Goal: Communication & Community: Connect with others

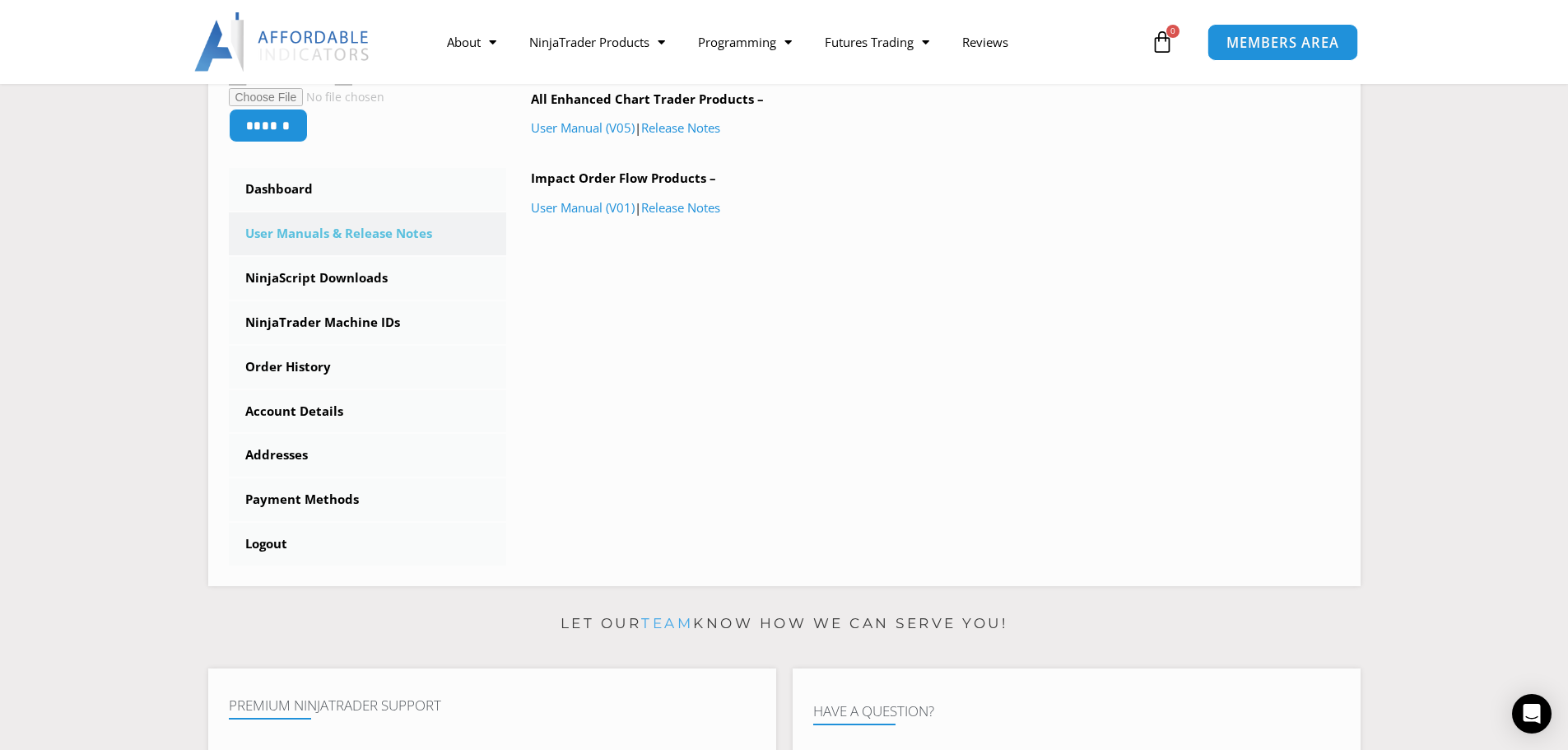
click at [1239, 44] on span "MEMBERS AREA" at bounding box center [1283, 43] width 113 height 14
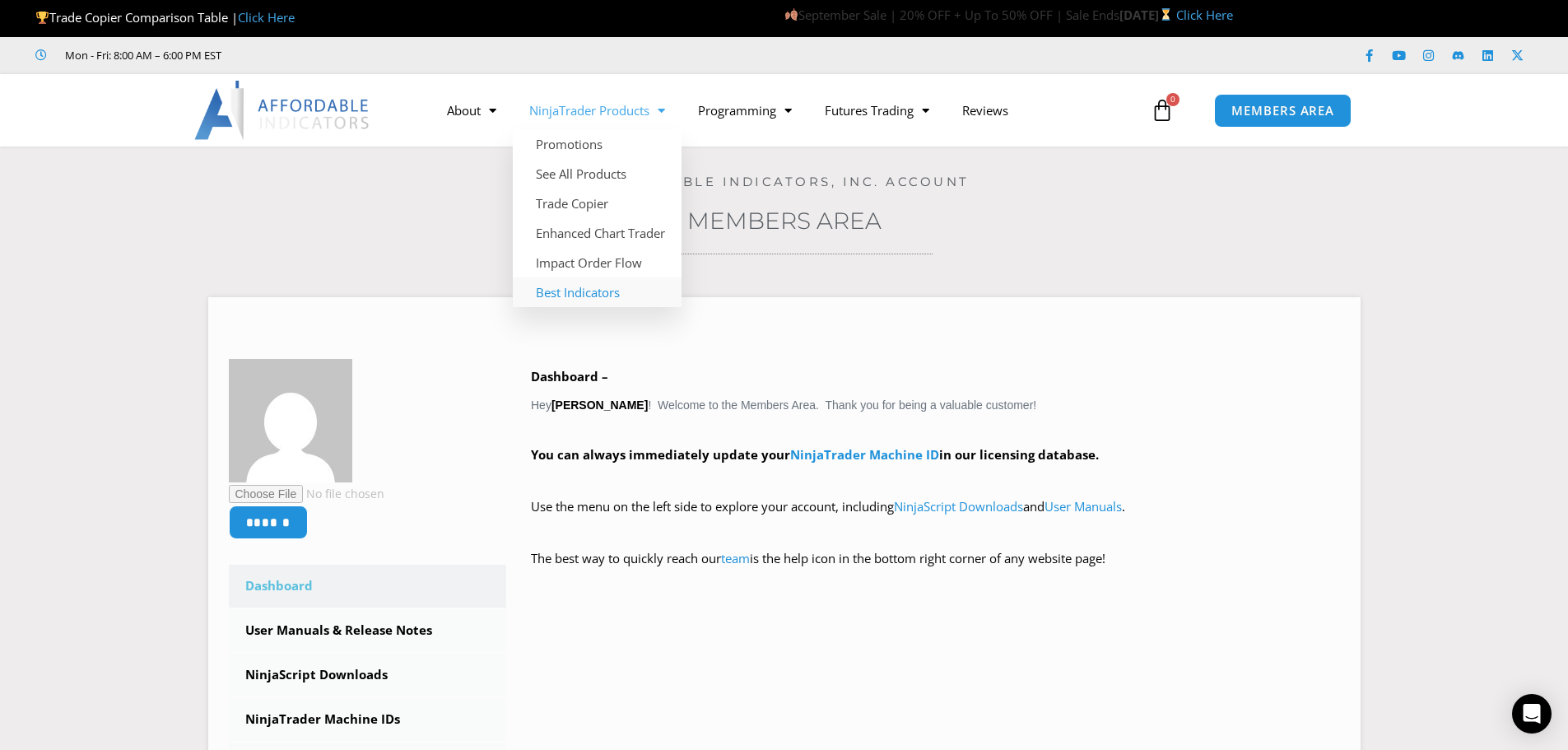
click at [559, 285] on link "Best Indicators" at bounding box center [597, 292] width 169 height 30
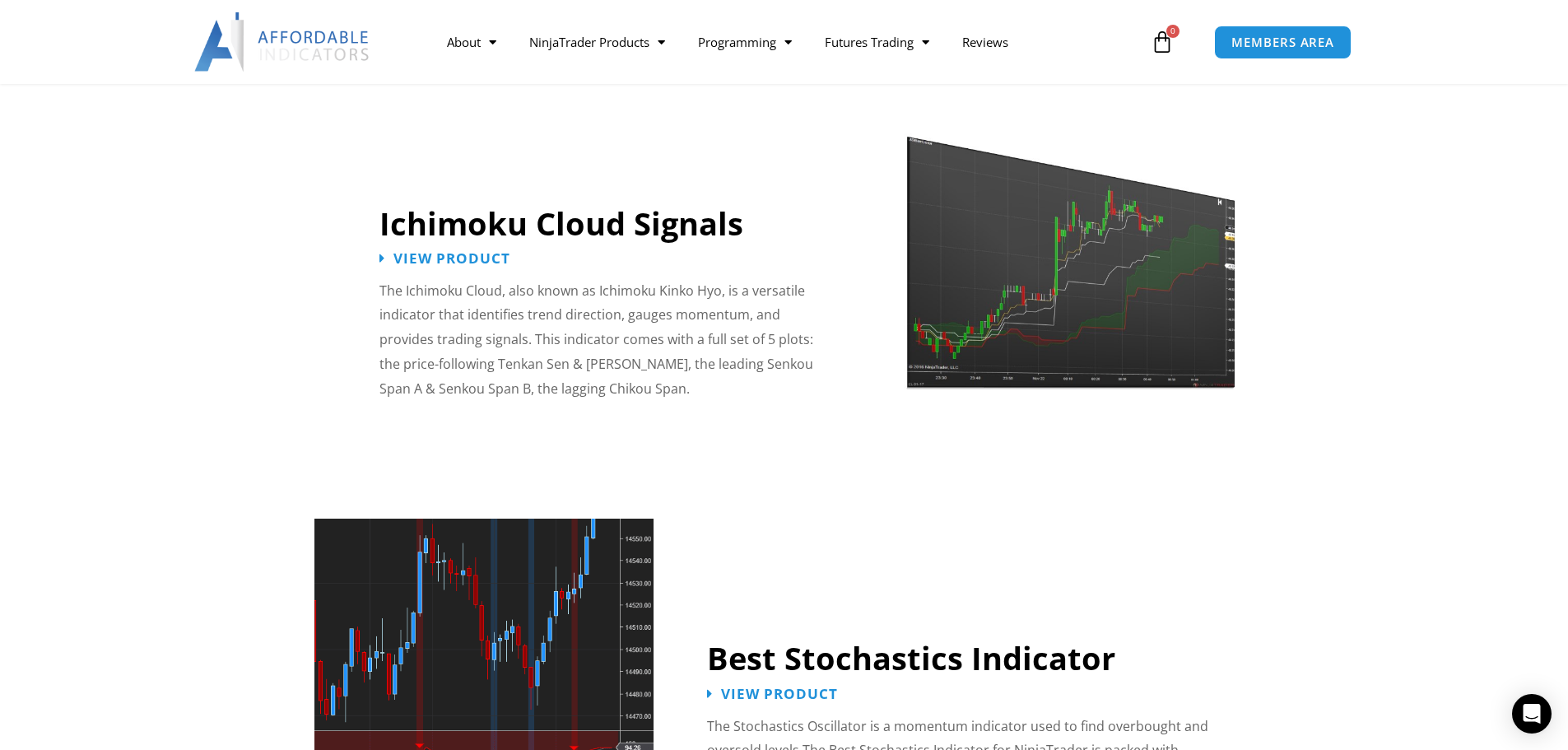
scroll to position [2634, 0]
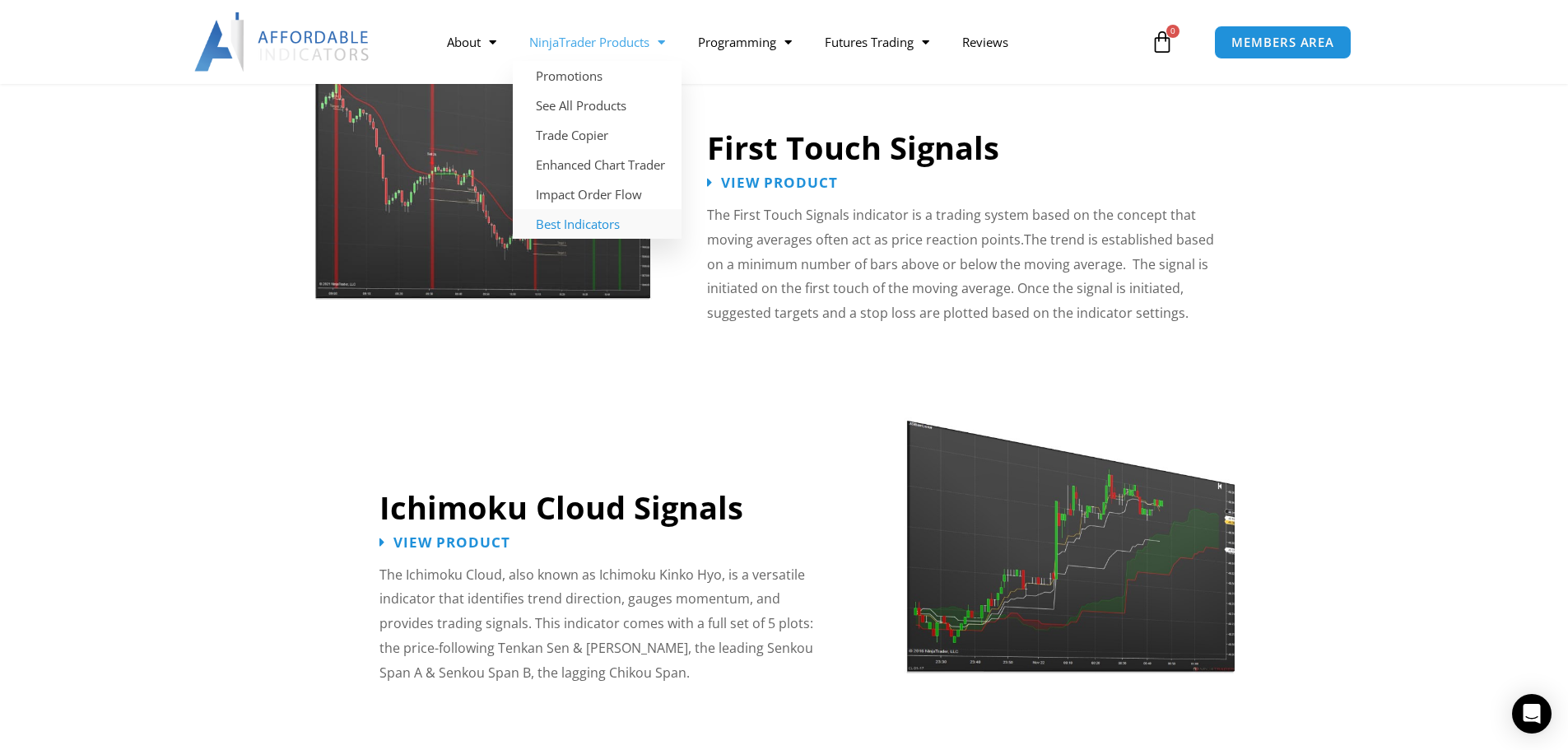
click at [602, 36] on link "NinjaTrader Products" at bounding box center [597, 43] width 169 height 38
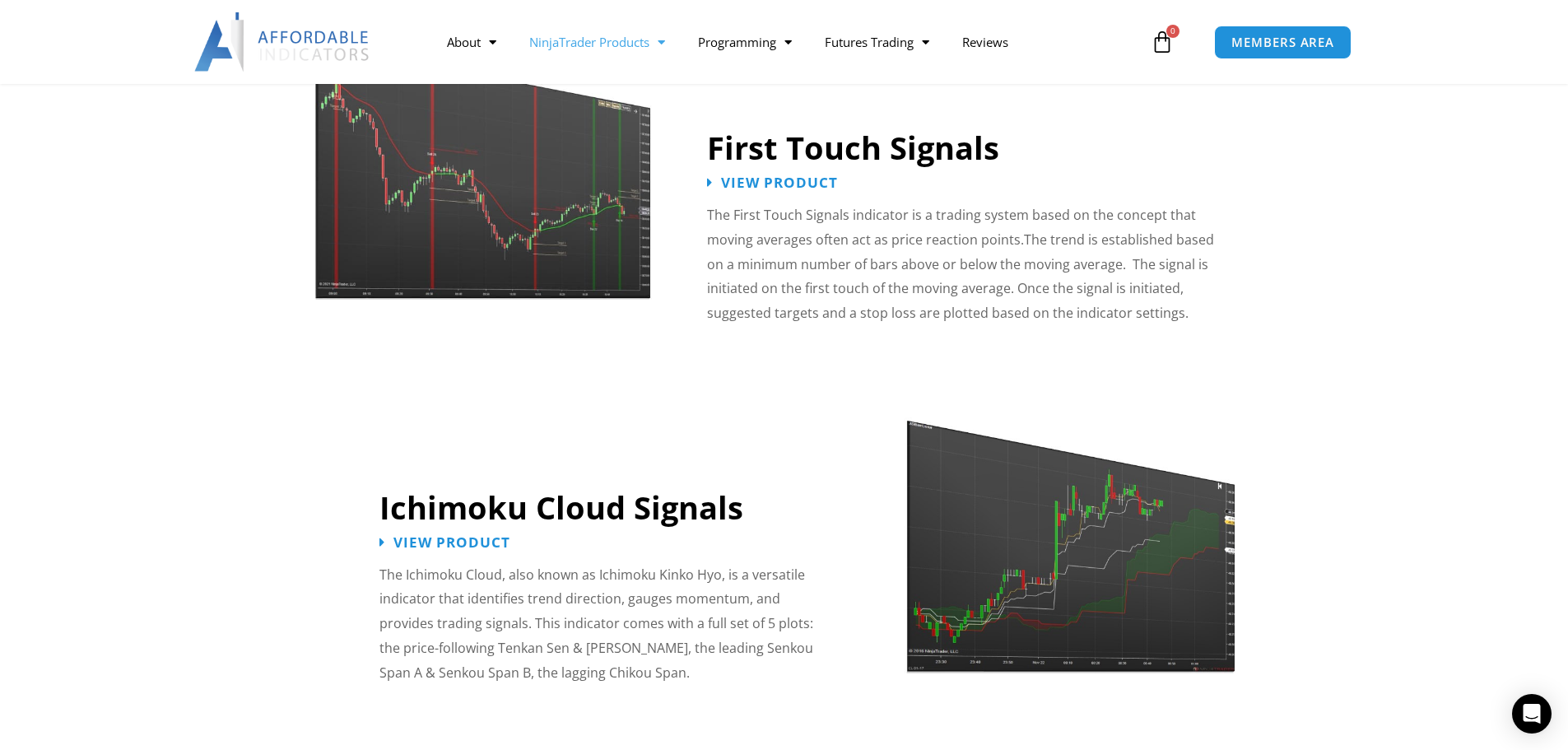
click at [602, 36] on link "NinjaTrader Products" at bounding box center [597, 43] width 169 height 38
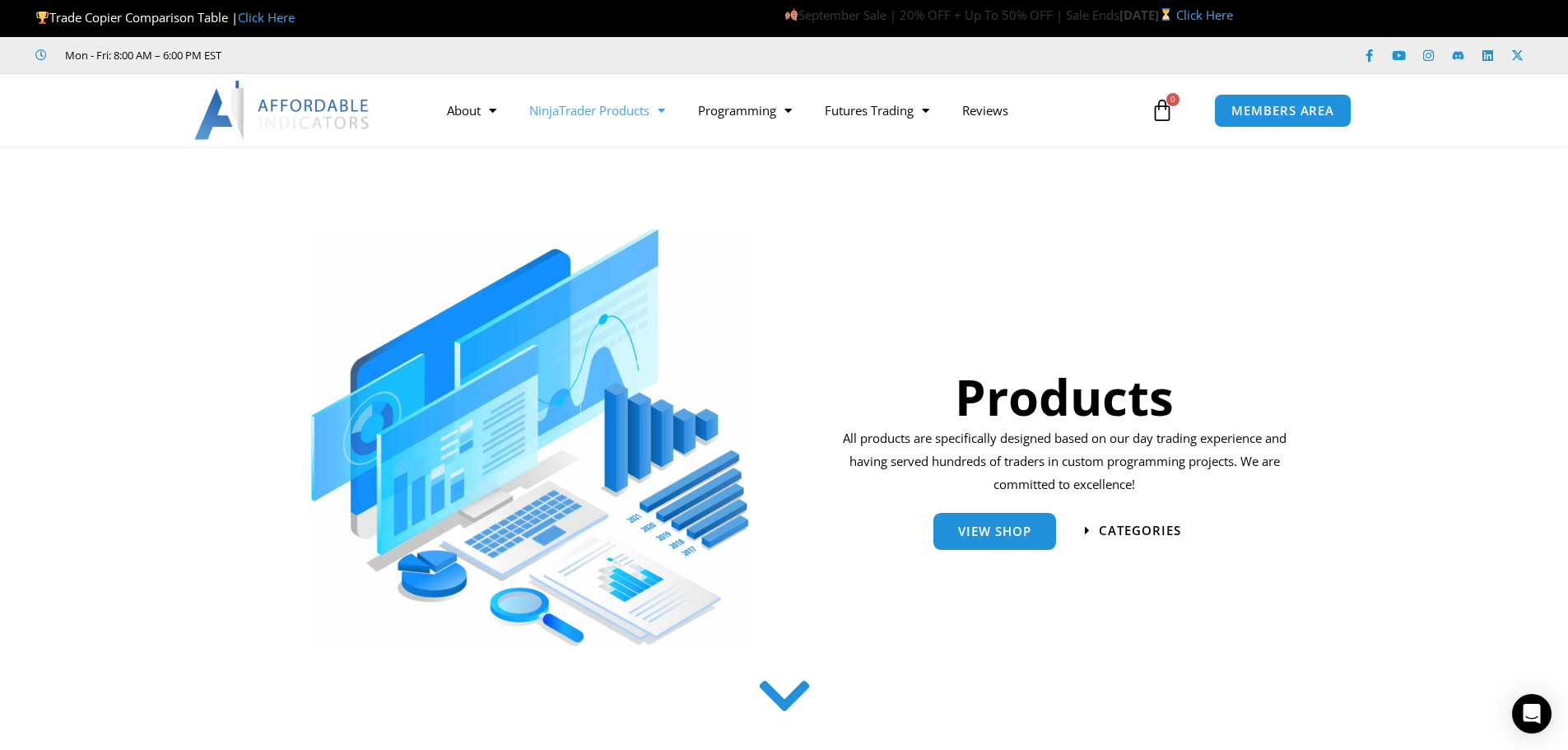
click at [1176, 20] on link "Click Here" at bounding box center [1204, 15] width 56 height 17
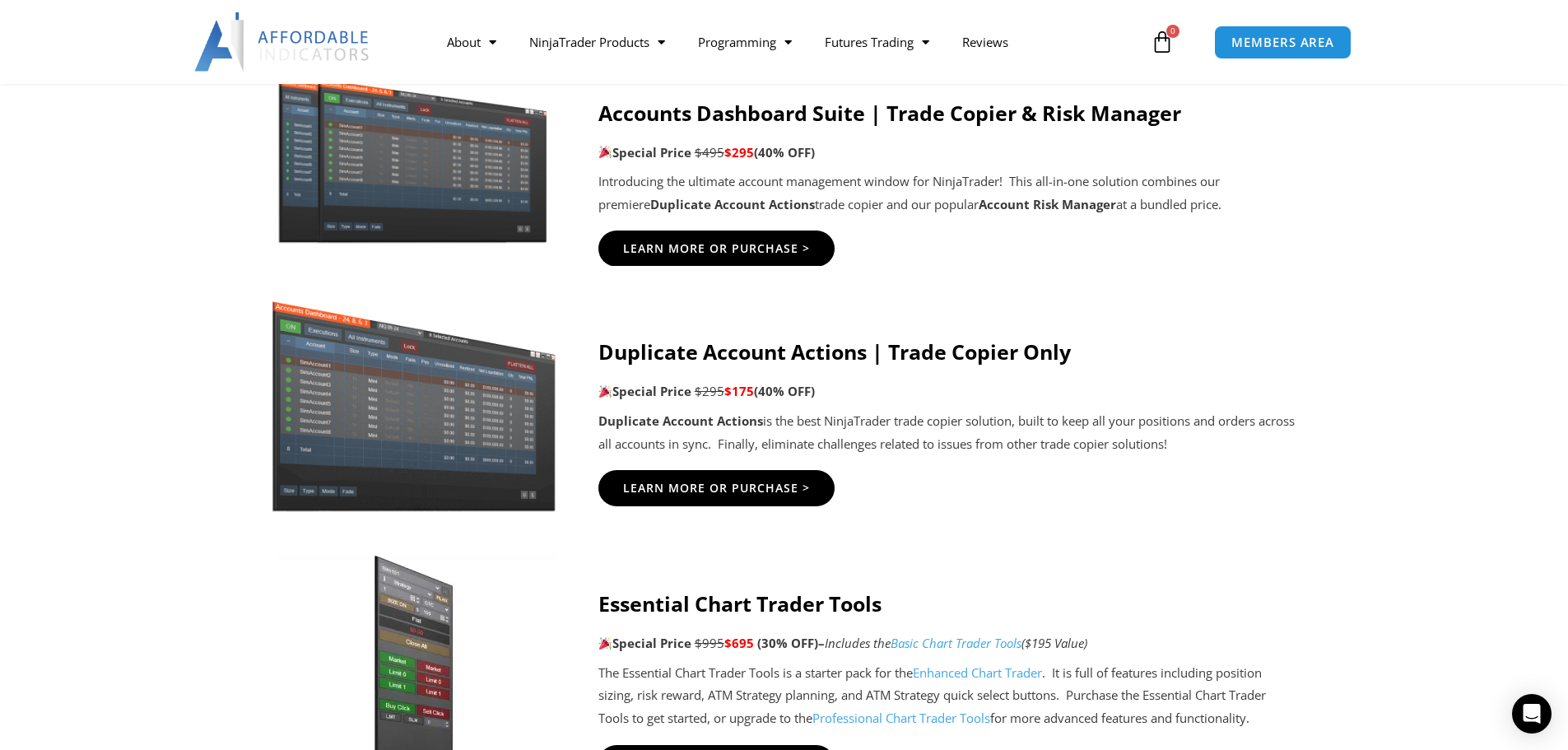
scroll to position [740, 0]
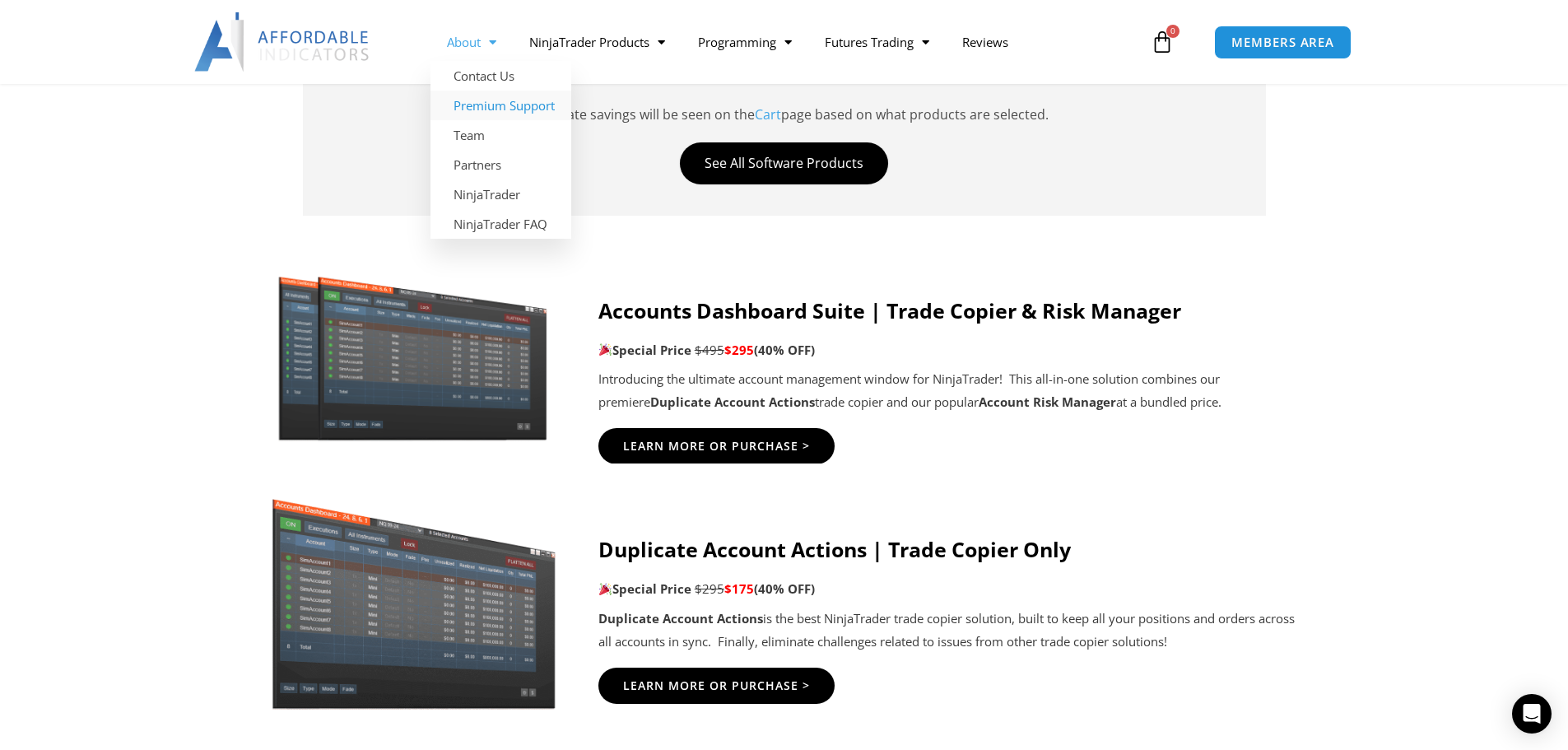
click at [472, 103] on link "Premium Support" at bounding box center [501, 105] width 141 height 30
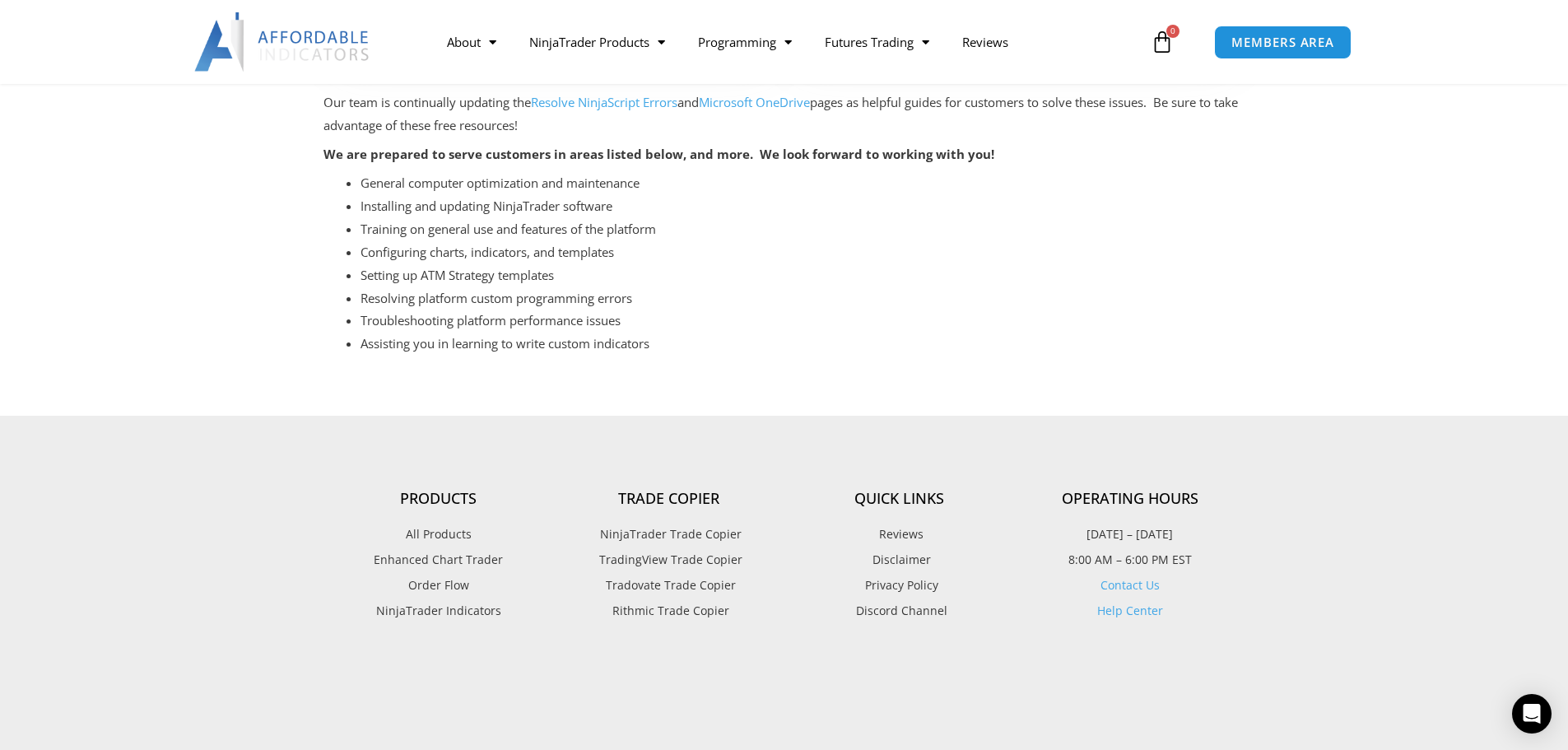
scroll to position [576, 0]
click at [447, 578] on span "Order Flow" at bounding box center [439, 588] width 61 height 22
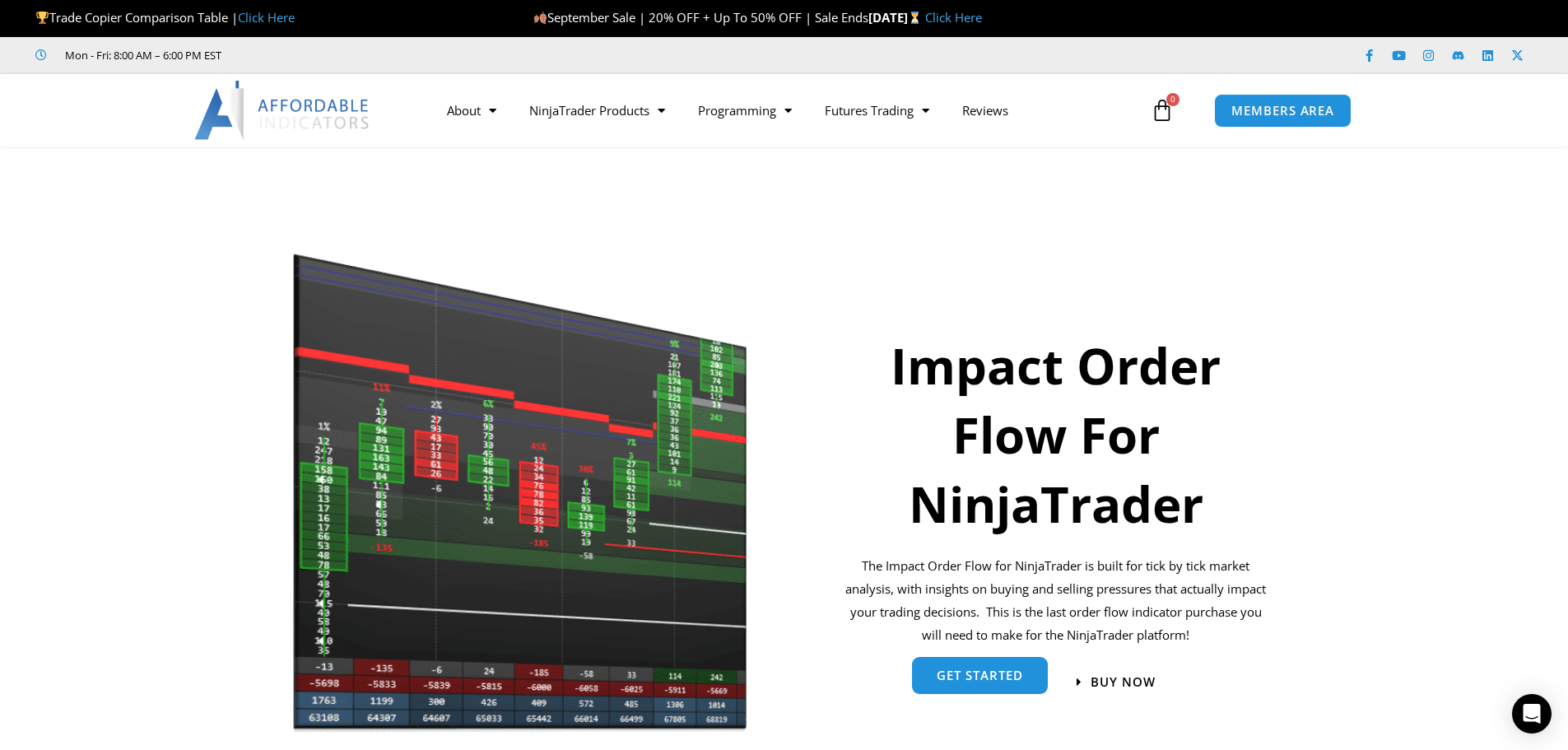
click at [957, 681] on span "get started" at bounding box center [980, 675] width 86 height 12
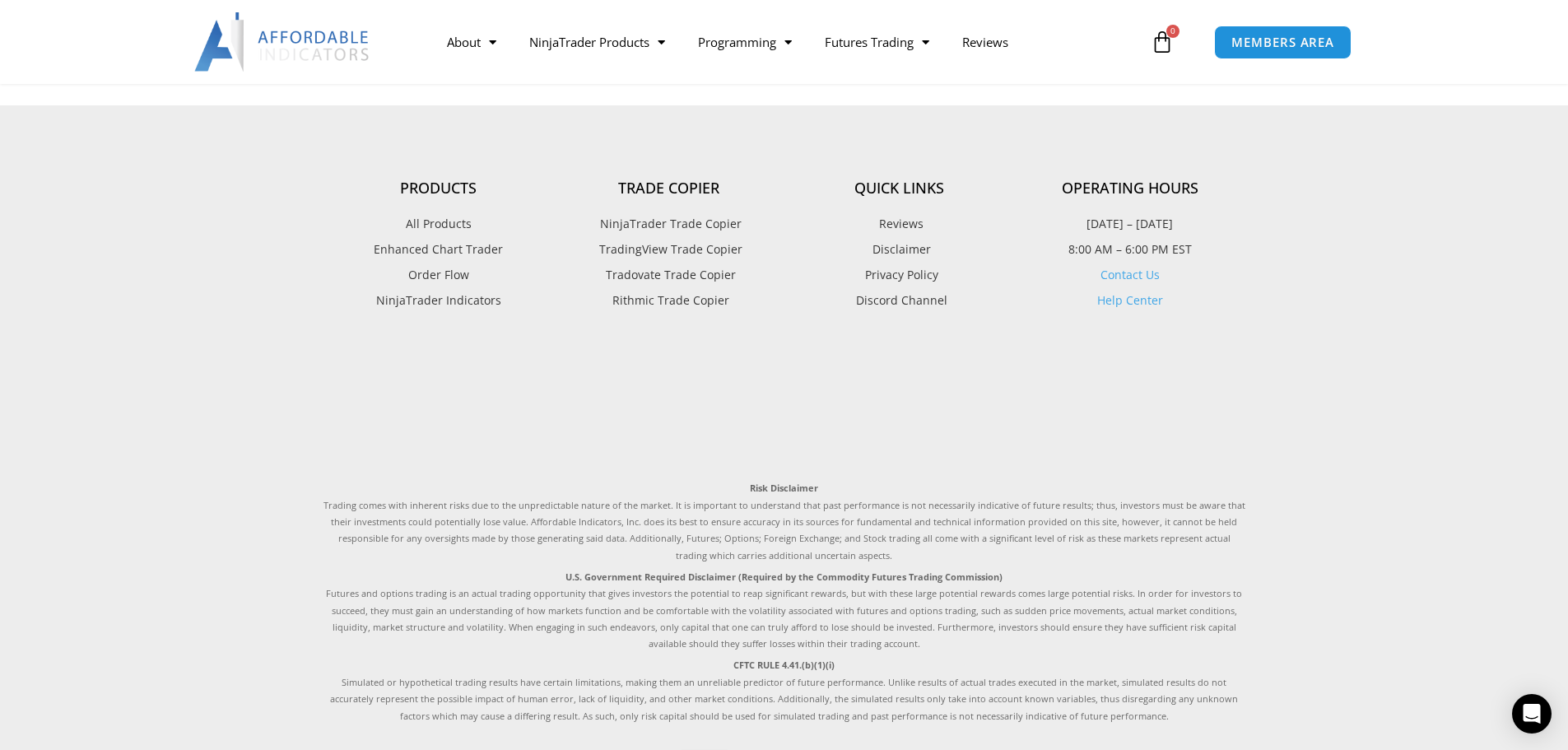
scroll to position [3593, 0]
click at [883, 295] on span "Discord Channel" at bounding box center [900, 296] width 96 height 22
